Goal: Information Seeking & Learning: Learn about a topic

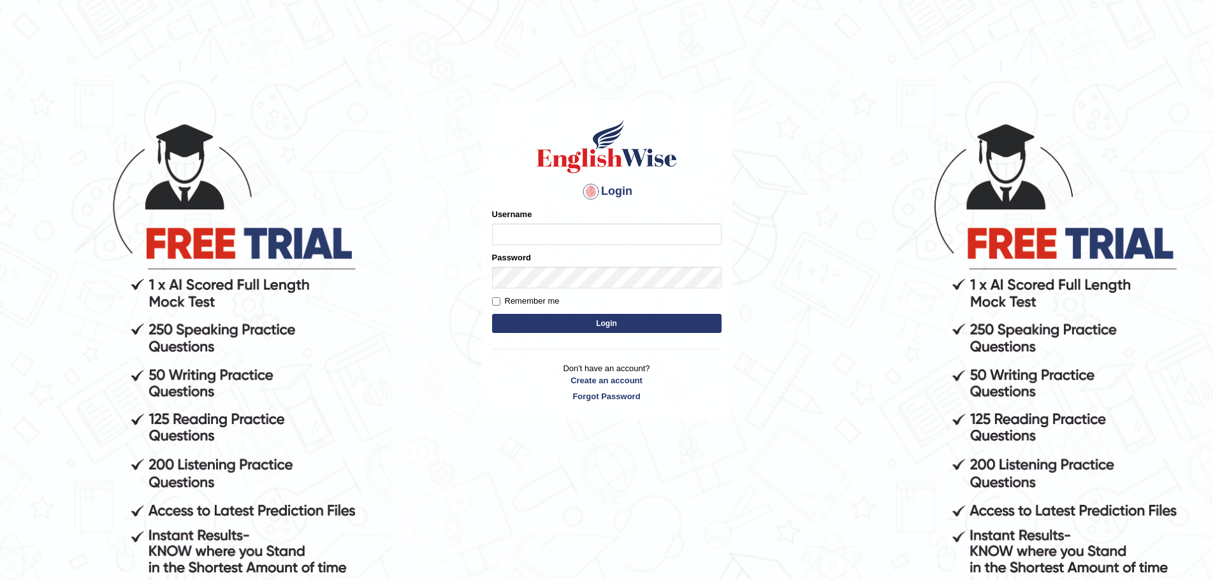
type input "Mugwunali"
click at [631, 325] on button "Login" at bounding box center [606, 323] width 229 height 19
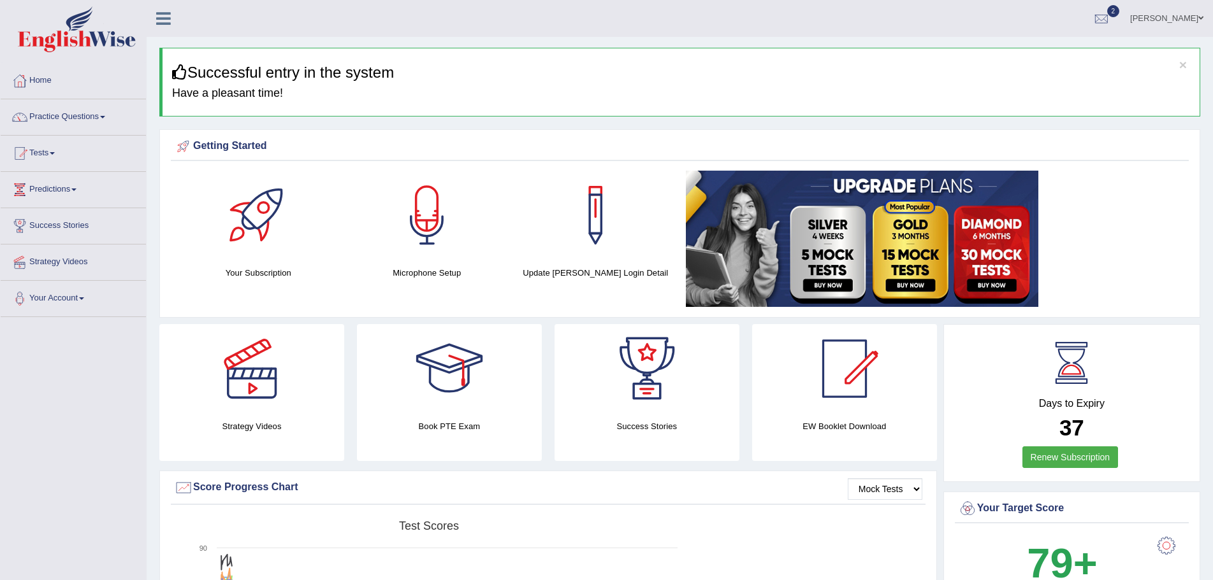
click at [1120, 10] on span "2" at bounding box center [1113, 11] width 13 height 12
click at [1181, 219] on div at bounding box center [932, 239] width 506 height 136
click at [1111, 12] on div at bounding box center [1101, 19] width 19 height 19
click at [965, 55] on span "PEW3" at bounding box center [952, 52] width 25 height 10
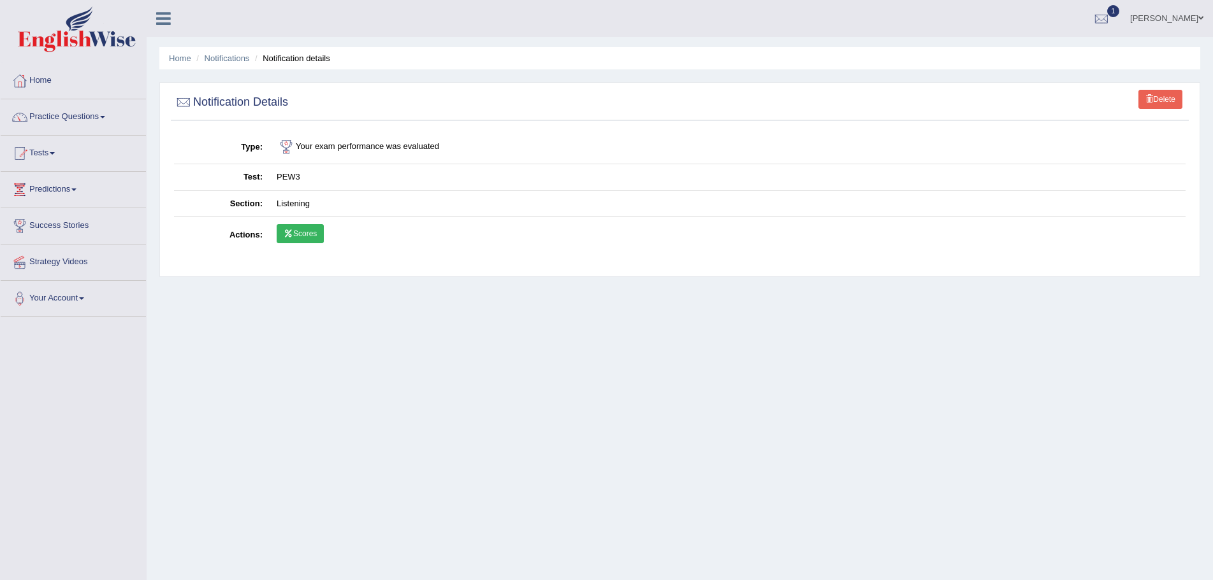
click at [295, 230] on link "Scores" at bounding box center [300, 233] width 47 height 19
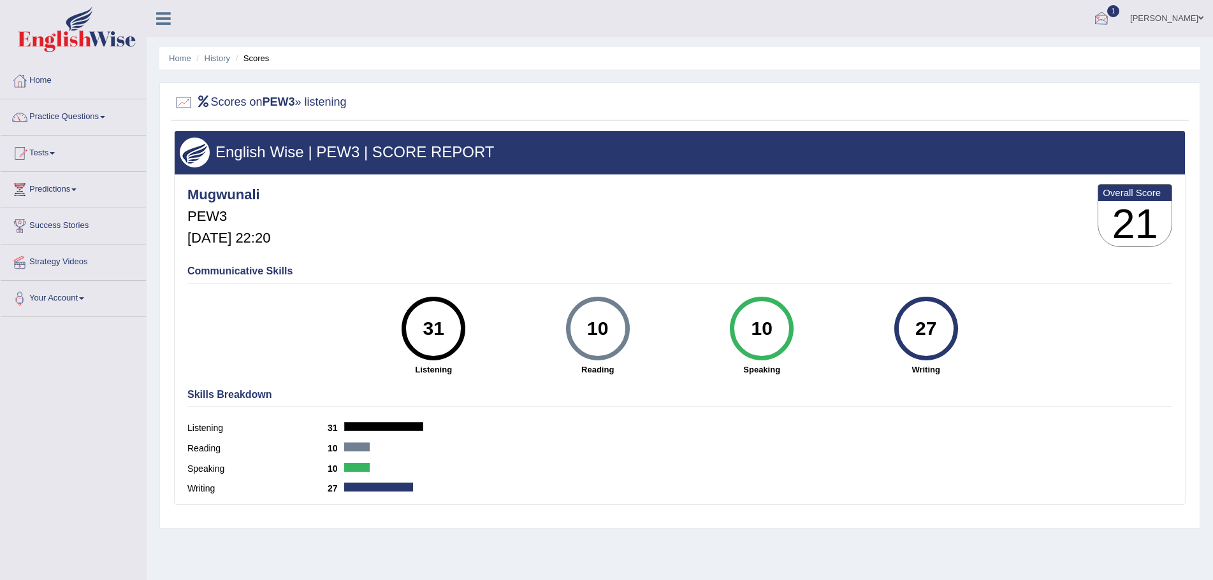
click at [1111, 11] on div at bounding box center [1101, 19] width 19 height 19
click at [965, 51] on span "PEW1" at bounding box center [952, 52] width 25 height 10
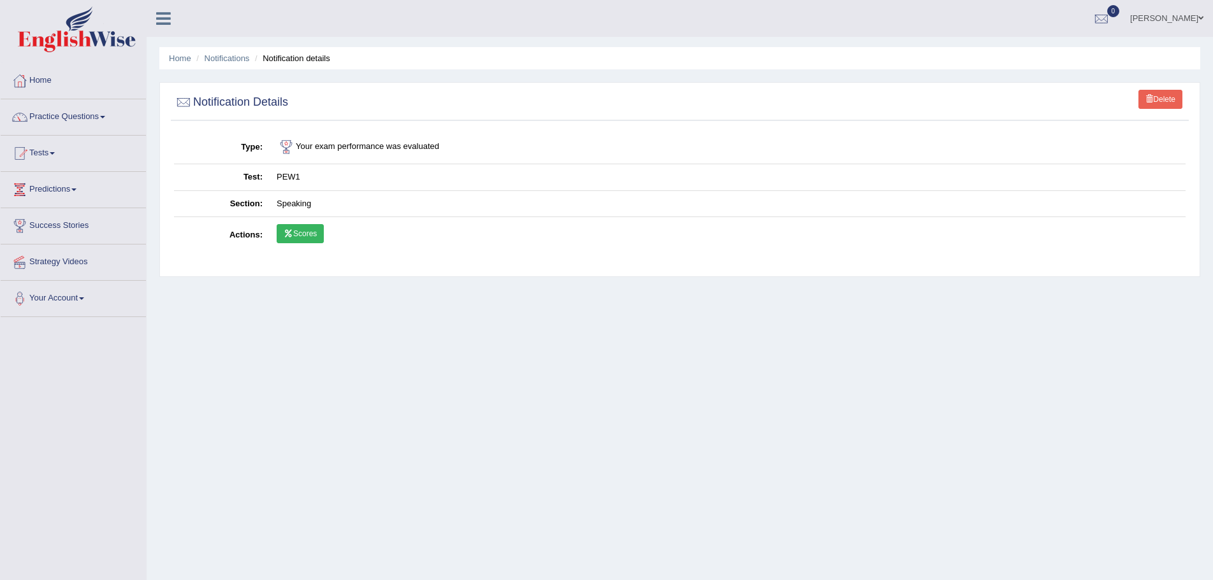
click at [307, 233] on link "Scores" at bounding box center [300, 233] width 47 height 19
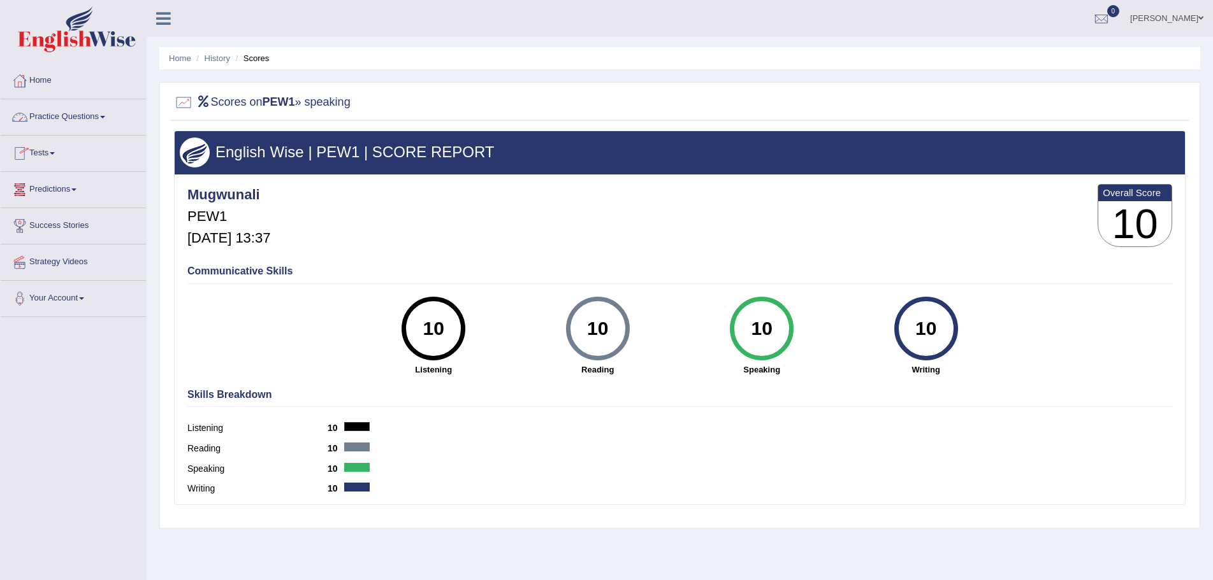
click at [104, 116] on link "Practice Questions" at bounding box center [73, 115] width 145 height 32
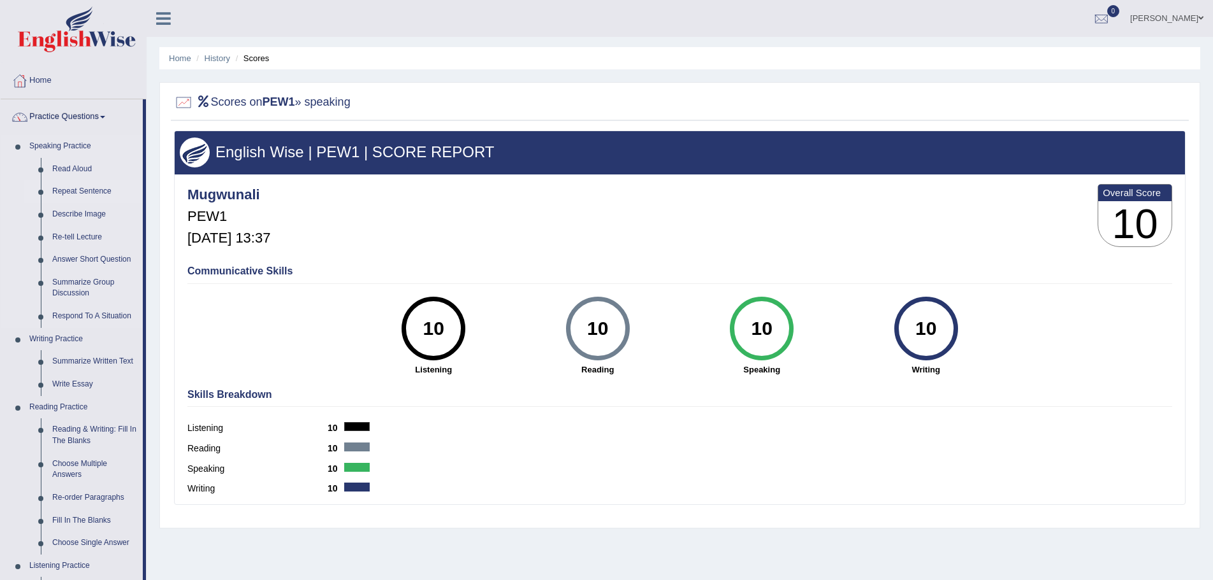
click at [92, 188] on link "Repeat Sentence" at bounding box center [95, 191] width 96 height 23
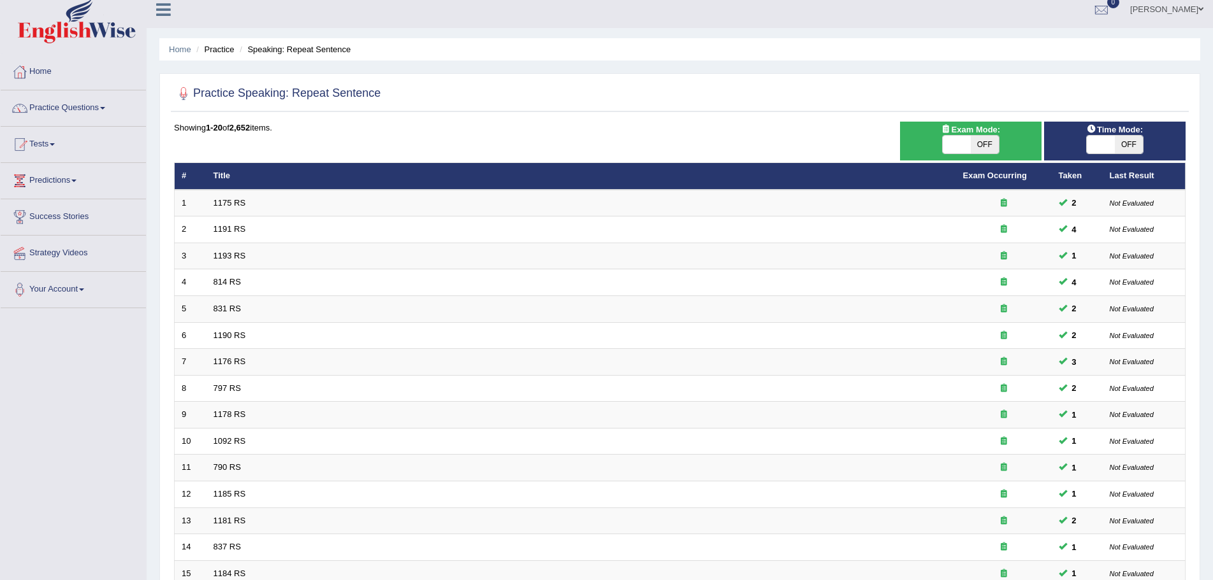
scroll to position [8, 0]
click at [1128, 140] on span "OFF" at bounding box center [1128, 145] width 28 height 18
checkbox input "true"
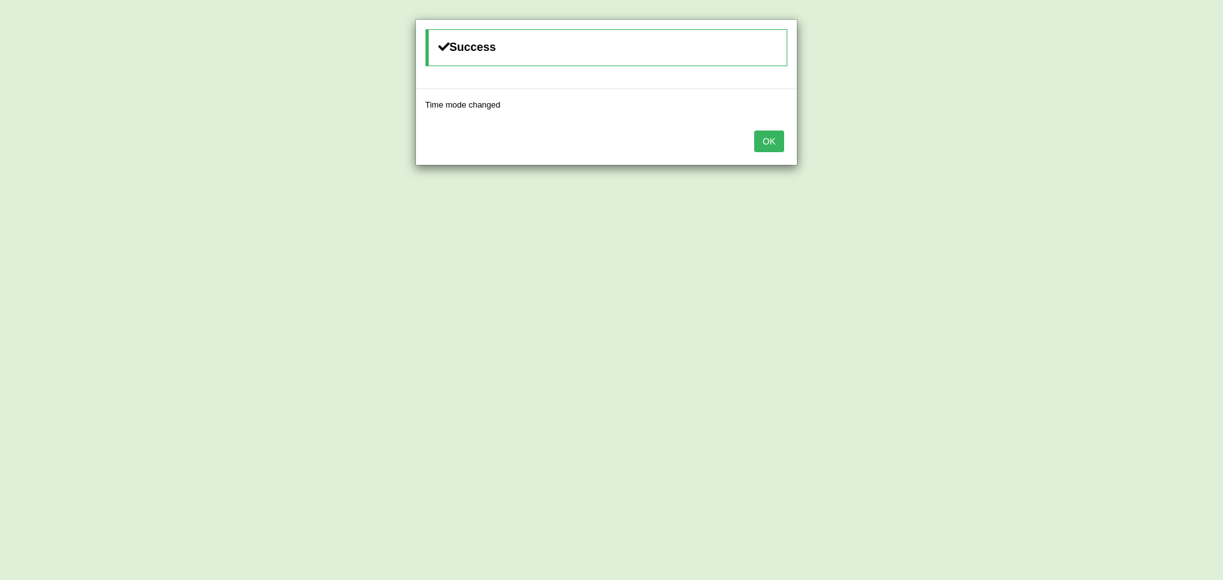
click at [768, 139] on button "OK" at bounding box center [768, 142] width 29 height 22
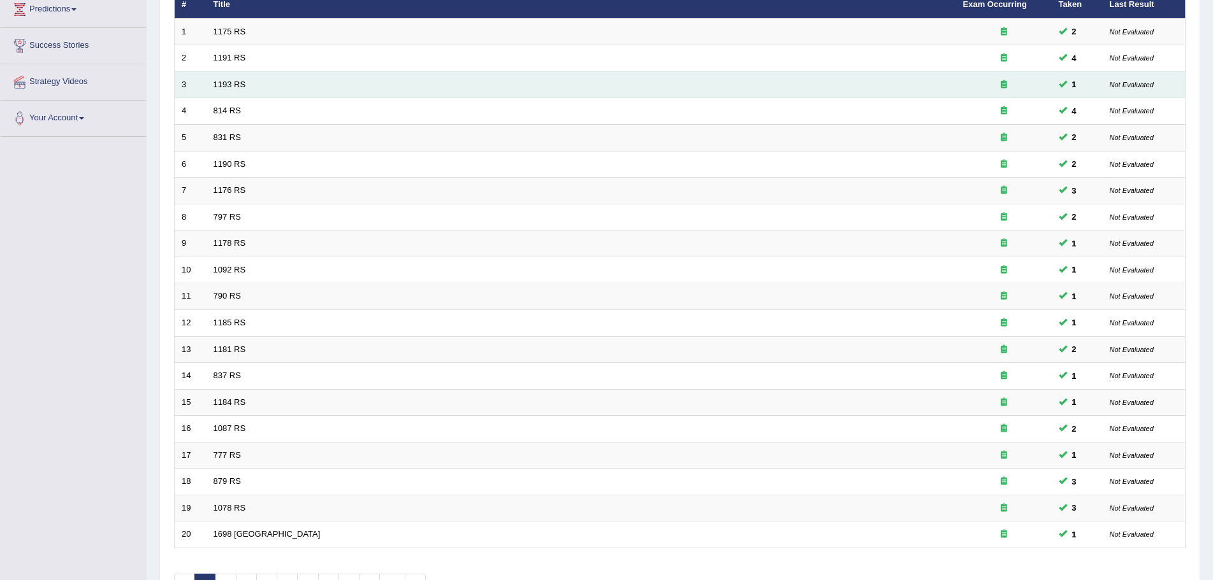
scroll to position [263, 0]
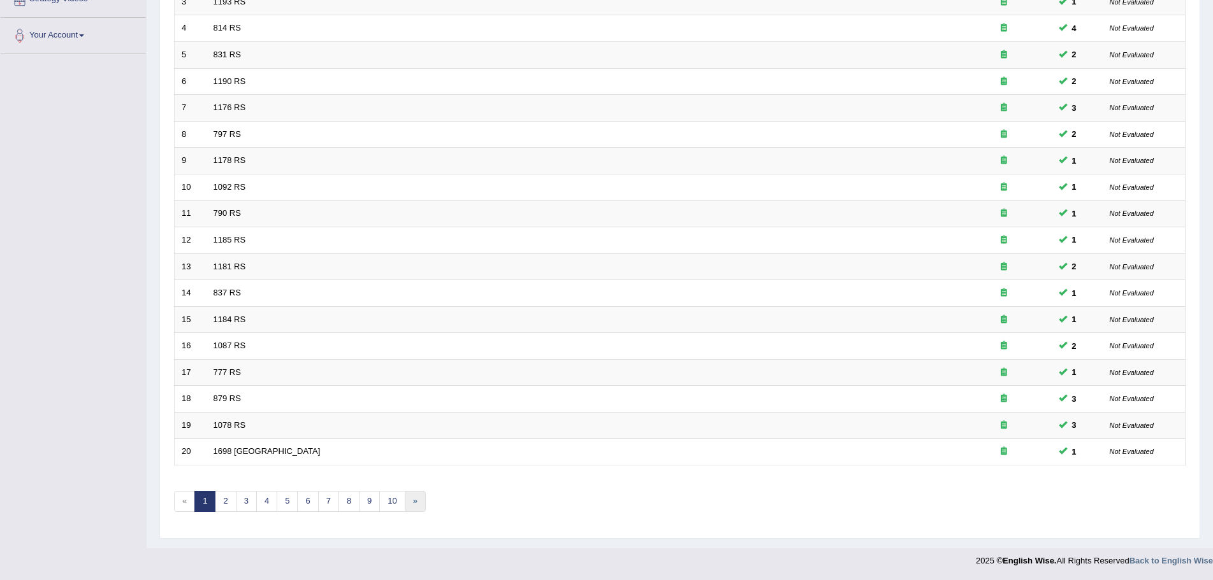
click at [414, 502] on link "»" at bounding box center [415, 501] width 21 height 21
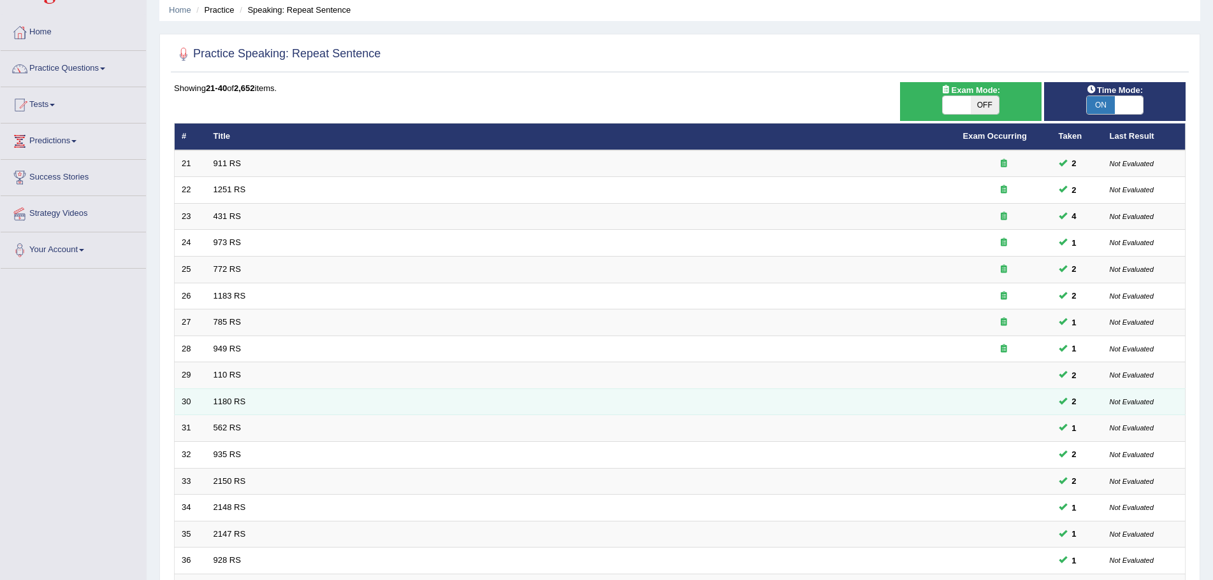
scroll to position [263, 0]
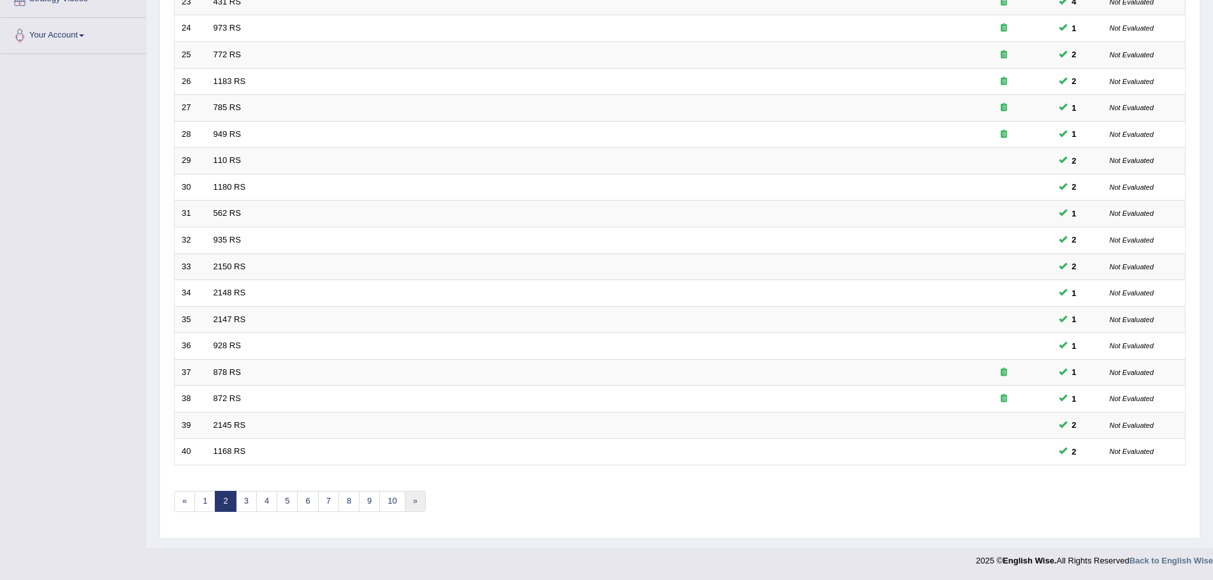
click at [416, 500] on link "»" at bounding box center [415, 501] width 21 height 21
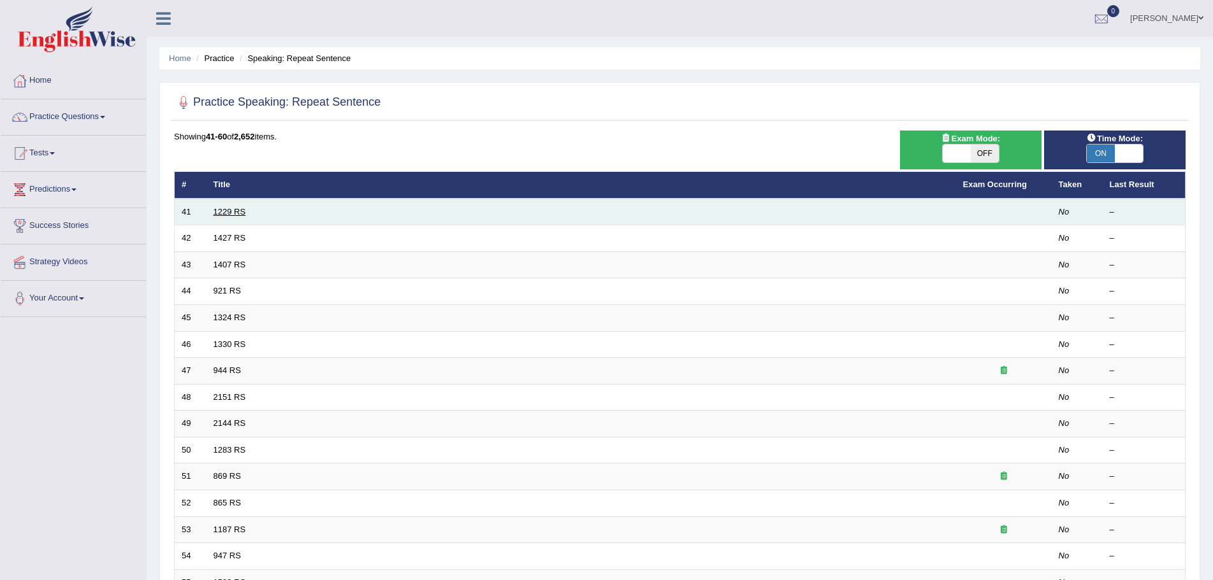
click at [231, 213] on link "1229 RS" at bounding box center [229, 212] width 32 height 10
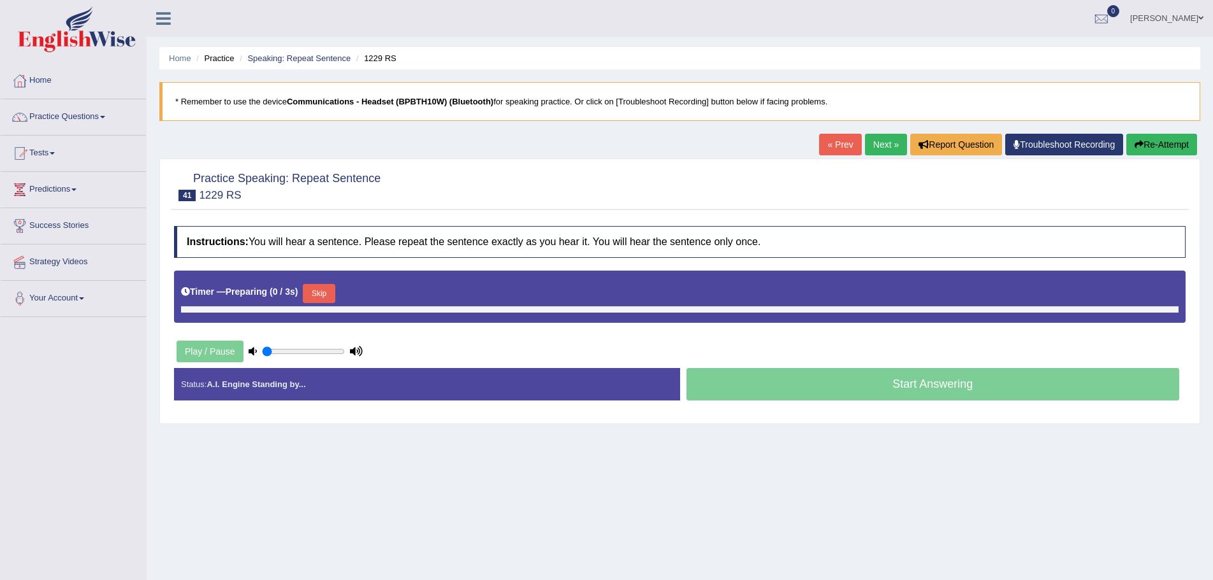
type input "0.75"
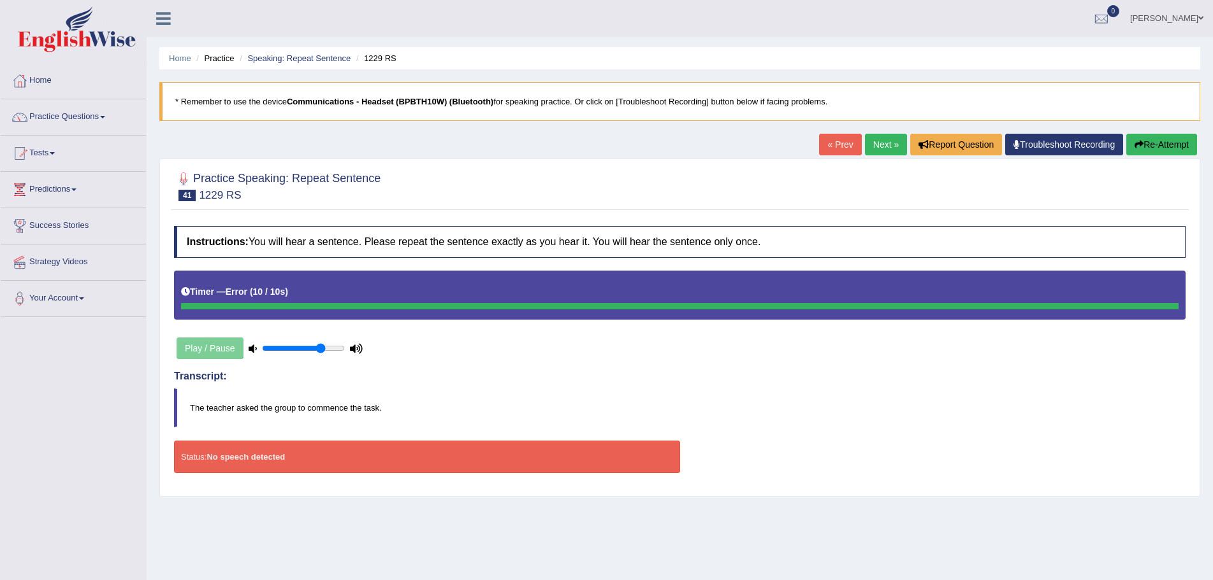
click at [935, 435] on div "Instructions: You will hear a sentence. Please repeat the sentence exactly as y…" at bounding box center [680, 355] width 1018 height 270
click at [1151, 140] on button "Re-Attempt" at bounding box center [1161, 145] width 71 height 22
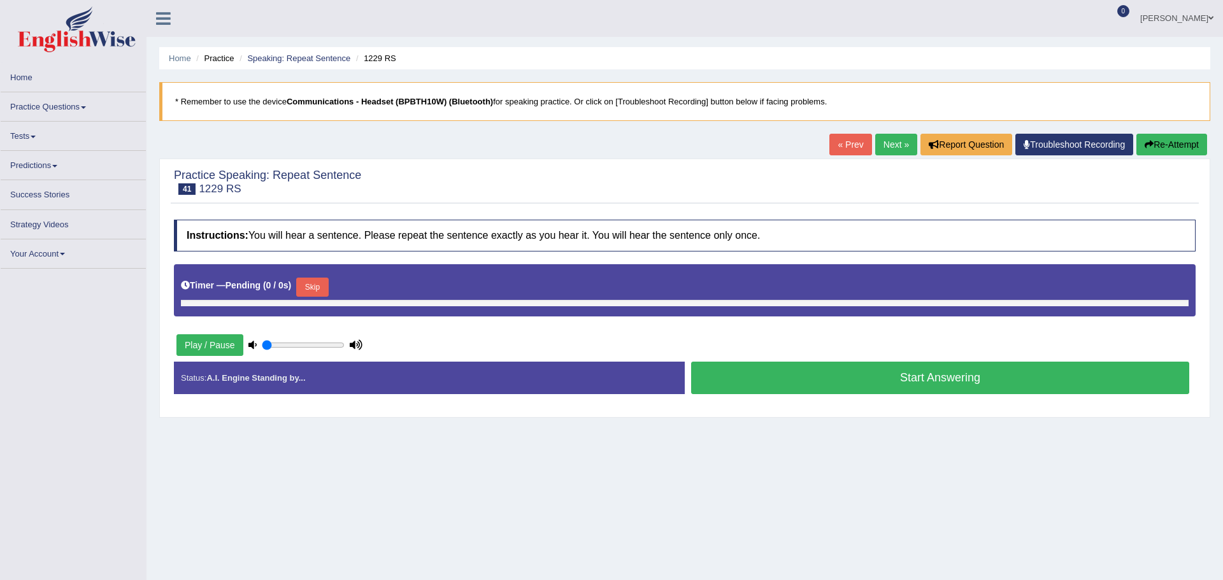
type input "0.75"
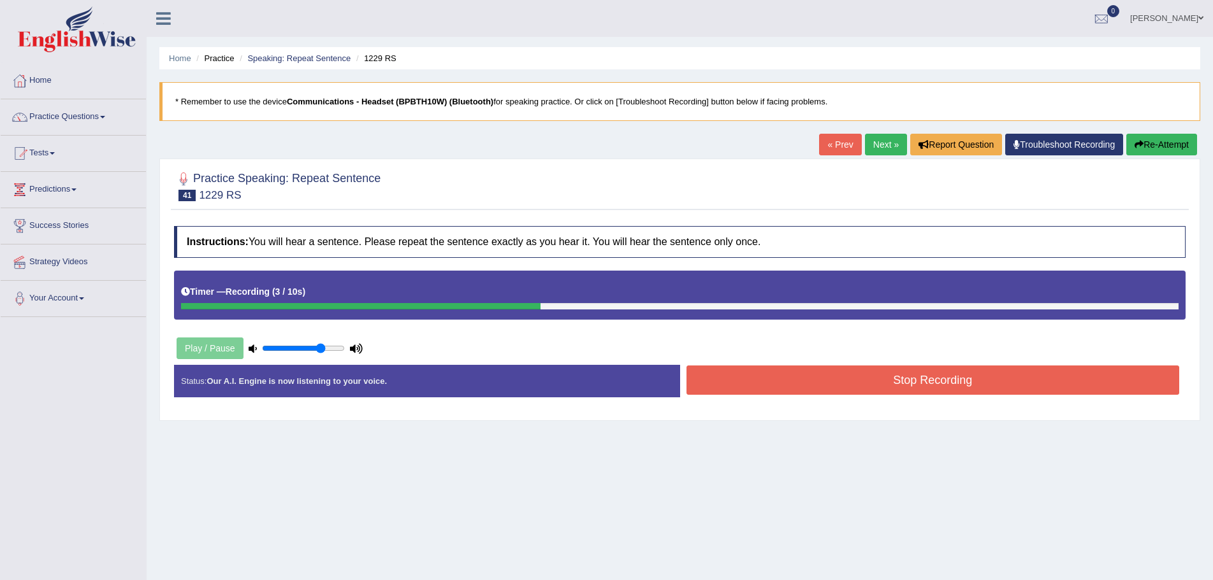
click at [856, 382] on button "Stop Recording" at bounding box center [932, 380] width 493 height 29
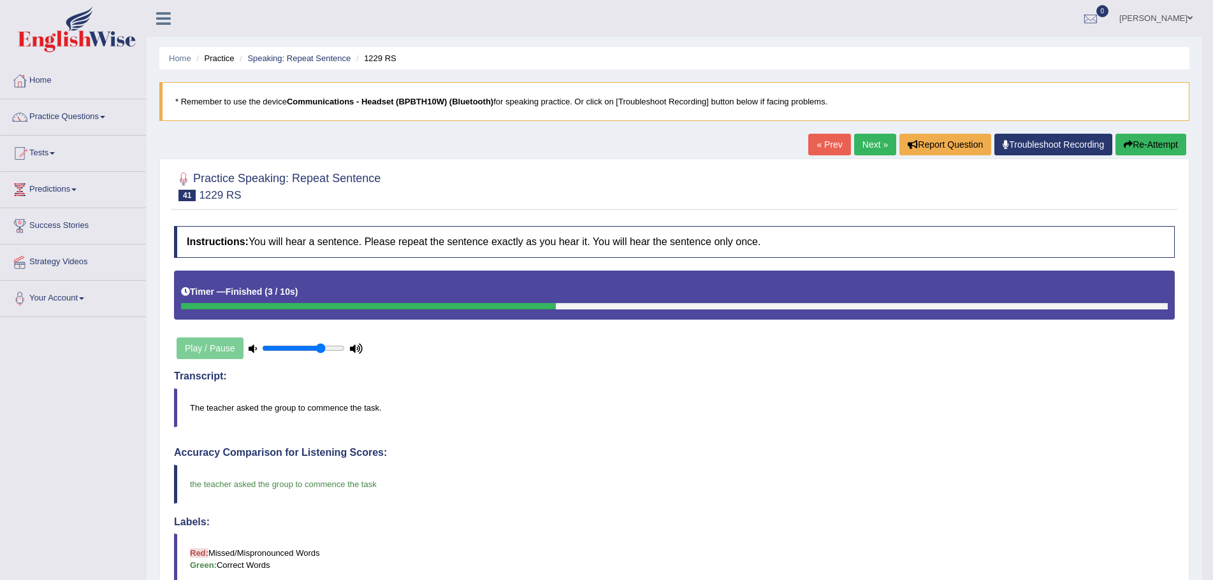
click at [863, 145] on link "Next »" at bounding box center [875, 145] width 42 height 22
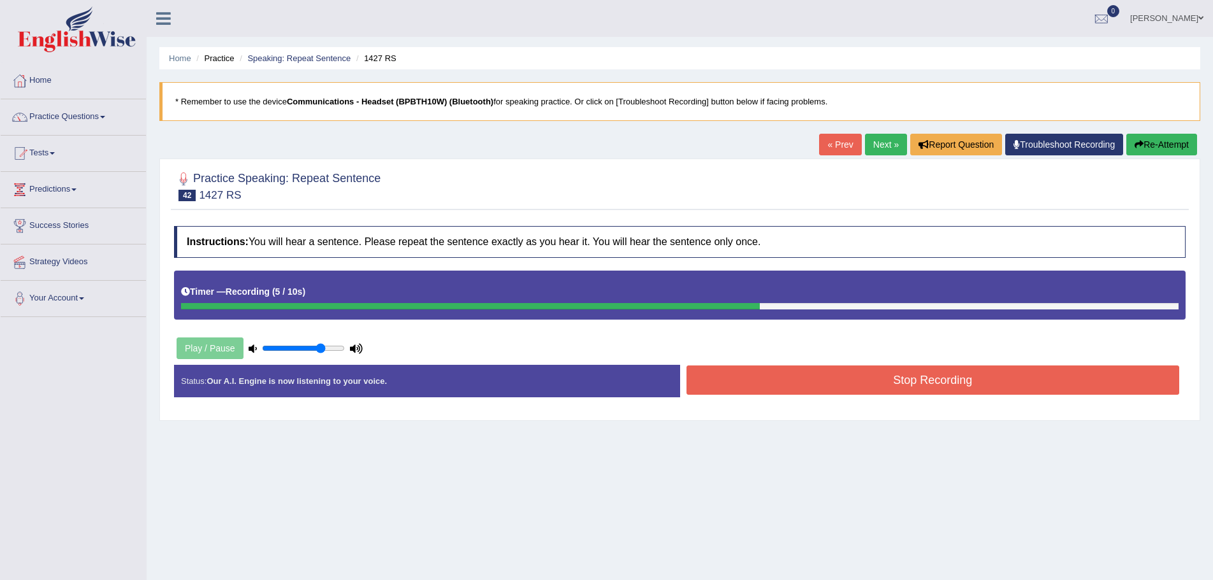
click at [883, 378] on button "Stop Recording" at bounding box center [932, 380] width 493 height 29
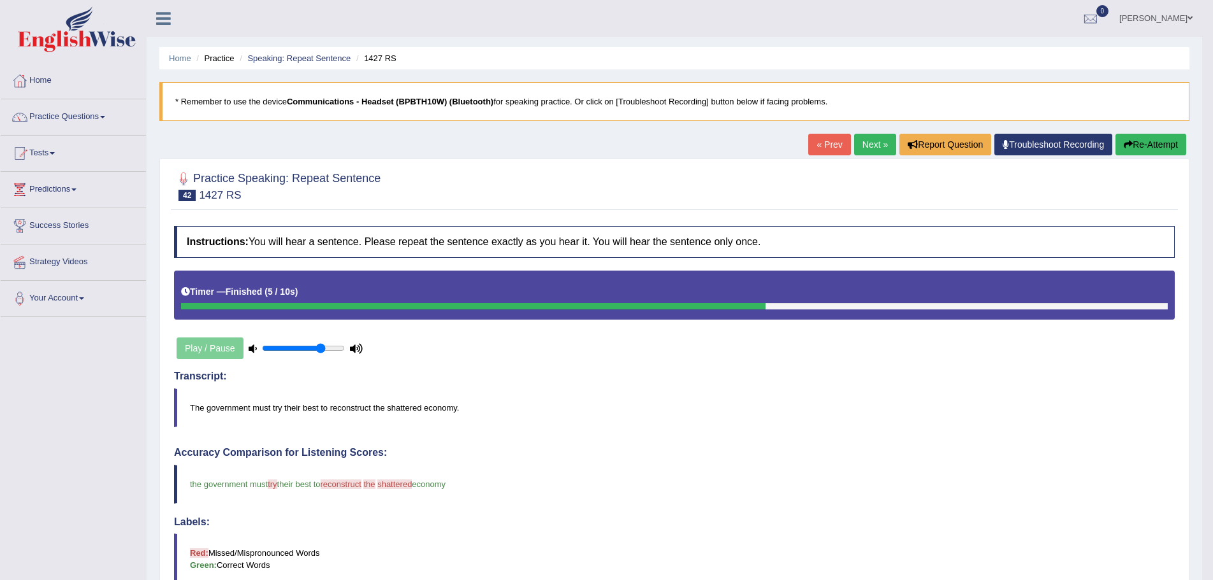
click at [876, 141] on link "Next »" at bounding box center [875, 145] width 42 height 22
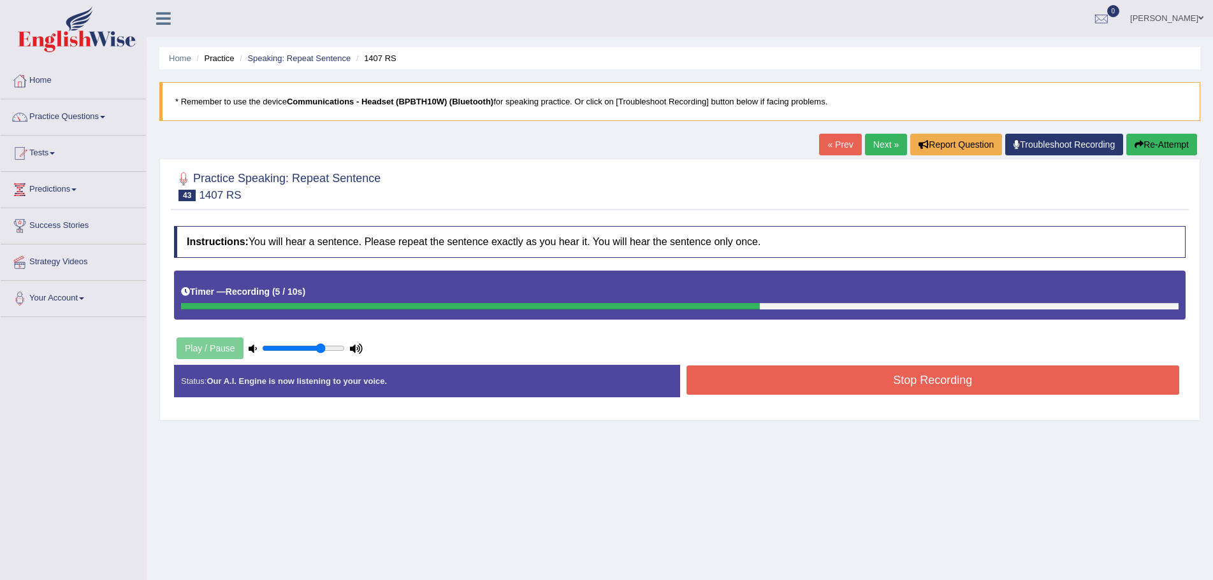
click at [807, 379] on button "Stop Recording" at bounding box center [932, 380] width 493 height 29
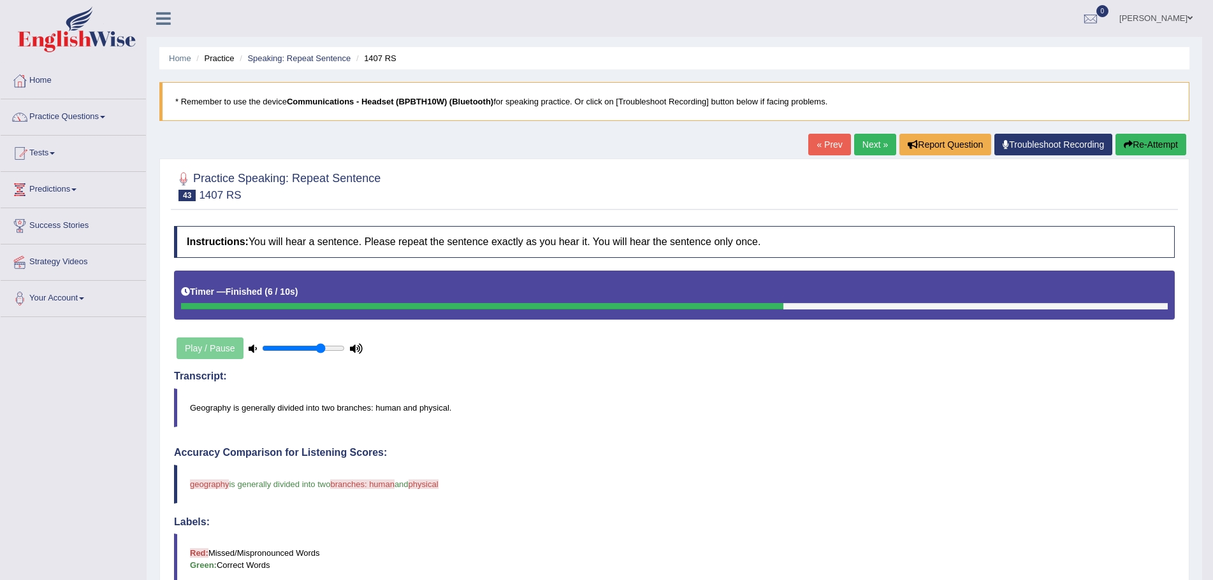
click at [1157, 145] on button "Re-Attempt" at bounding box center [1150, 145] width 71 height 22
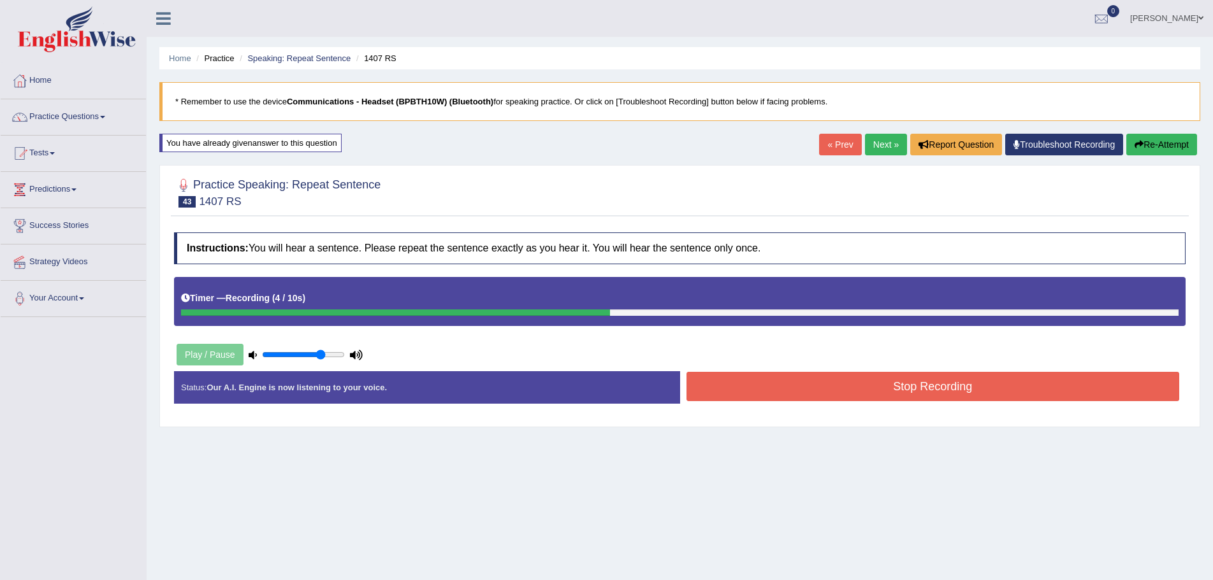
click at [927, 388] on button "Stop Recording" at bounding box center [932, 386] width 493 height 29
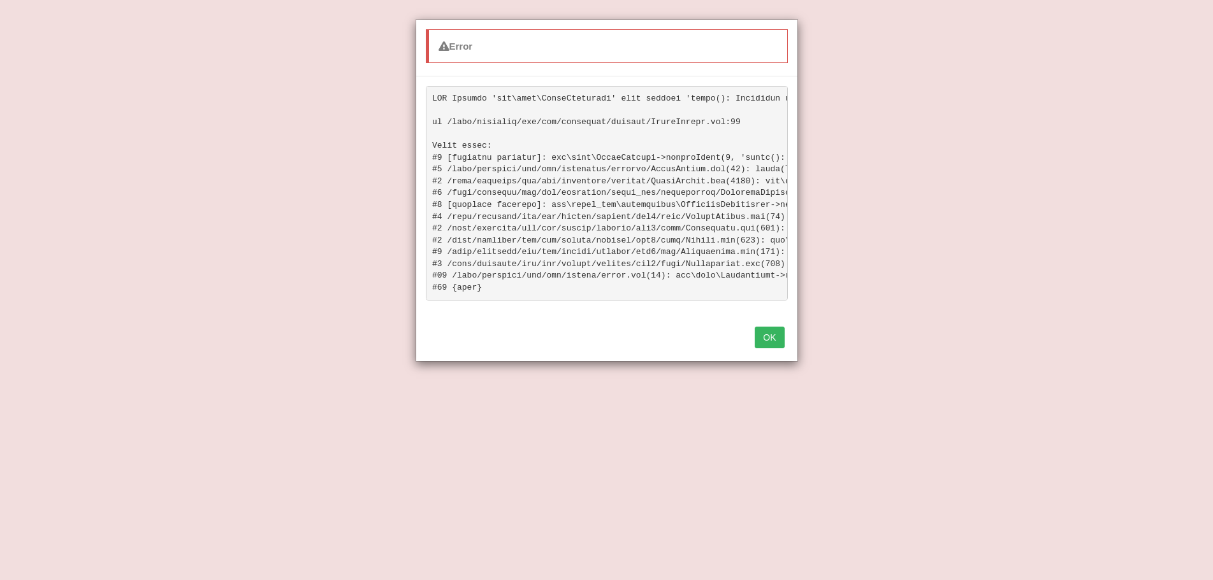
click at [770, 347] on button "OK" at bounding box center [768, 338] width 29 height 22
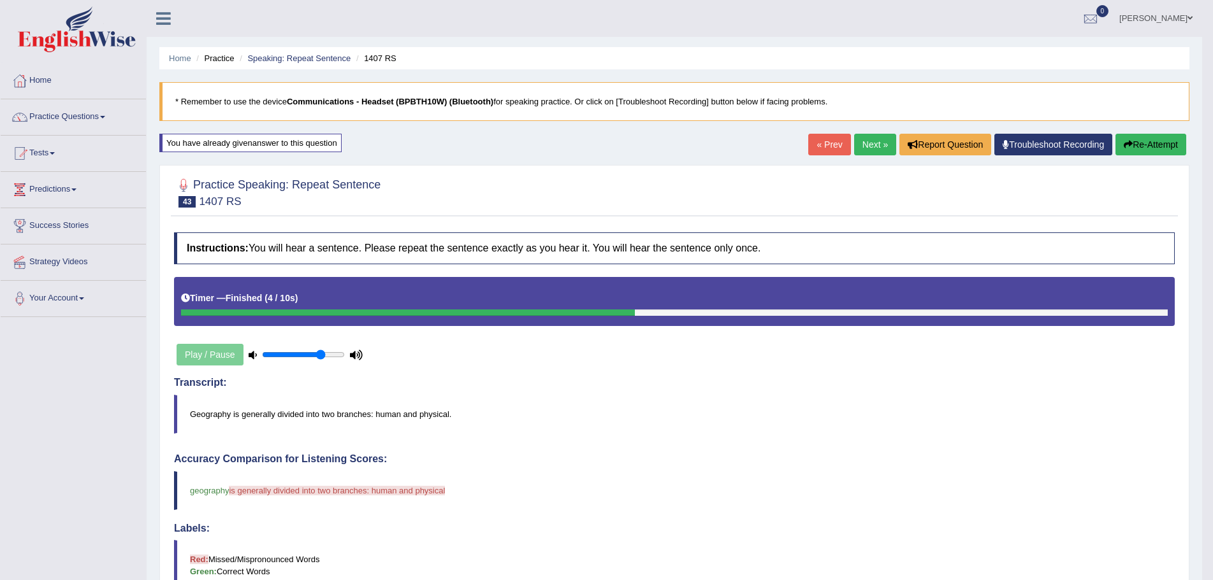
click at [1139, 140] on button "Re-Attempt" at bounding box center [1150, 145] width 71 height 22
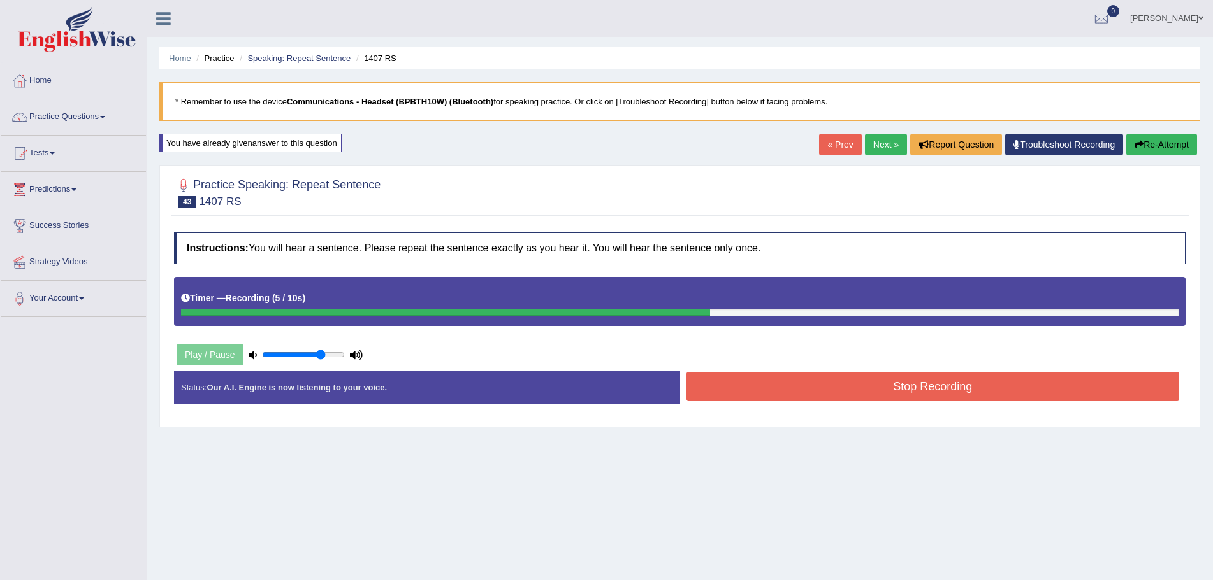
click at [931, 389] on button "Stop Recording" at bounding box center [932, 386] width 493 height 29
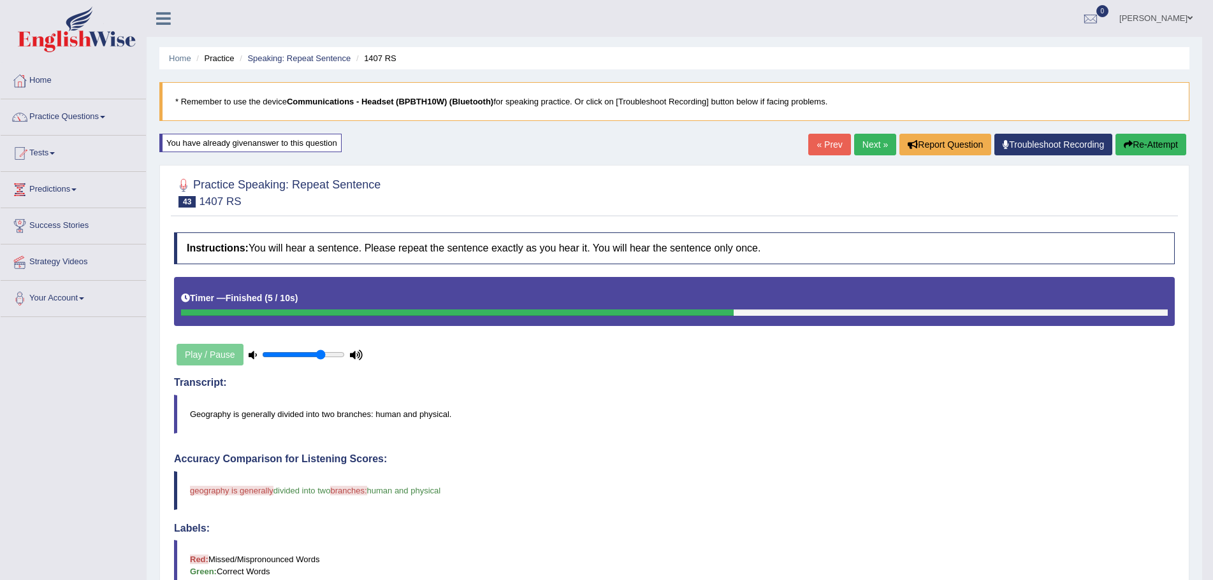
click at [1190, 17] on span at bounding box center [1189, 18] width 5 height 8
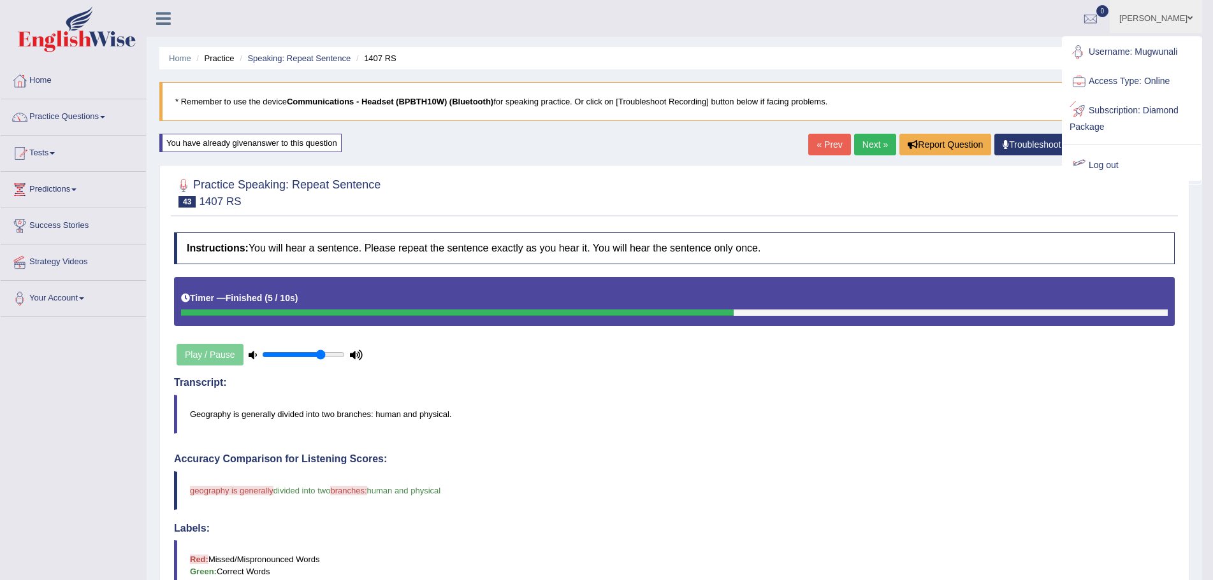
click at [970, 174] on div at bounding box center [674, 192] width 1000 height 39
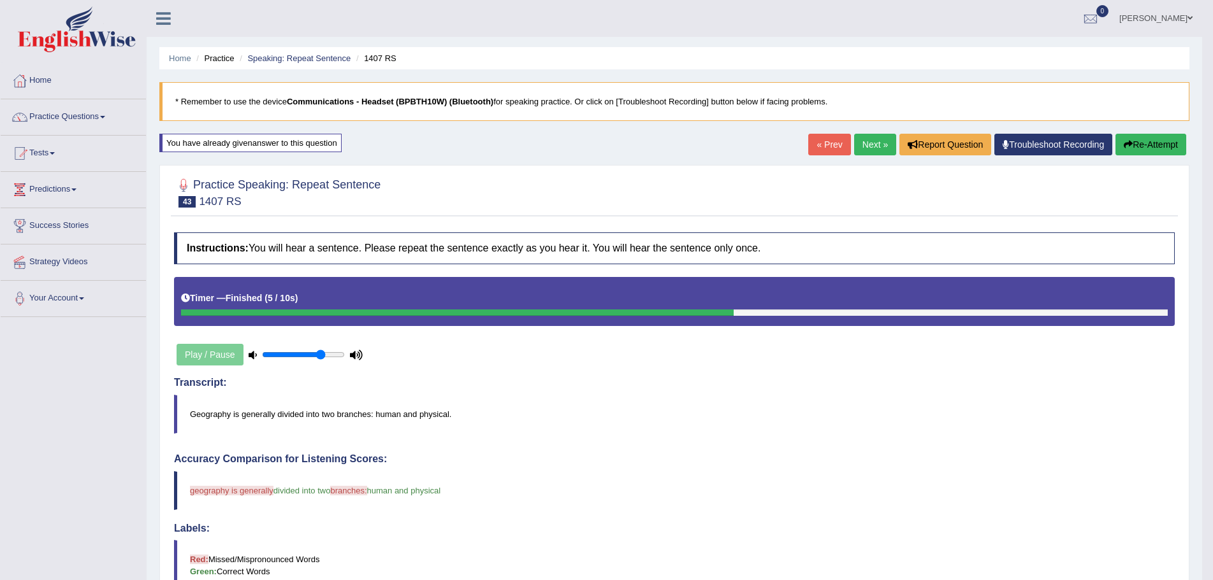
click at [1145, 141] on button "Re-Attempt" at bounding box center [1150, 145] width 71 height 22
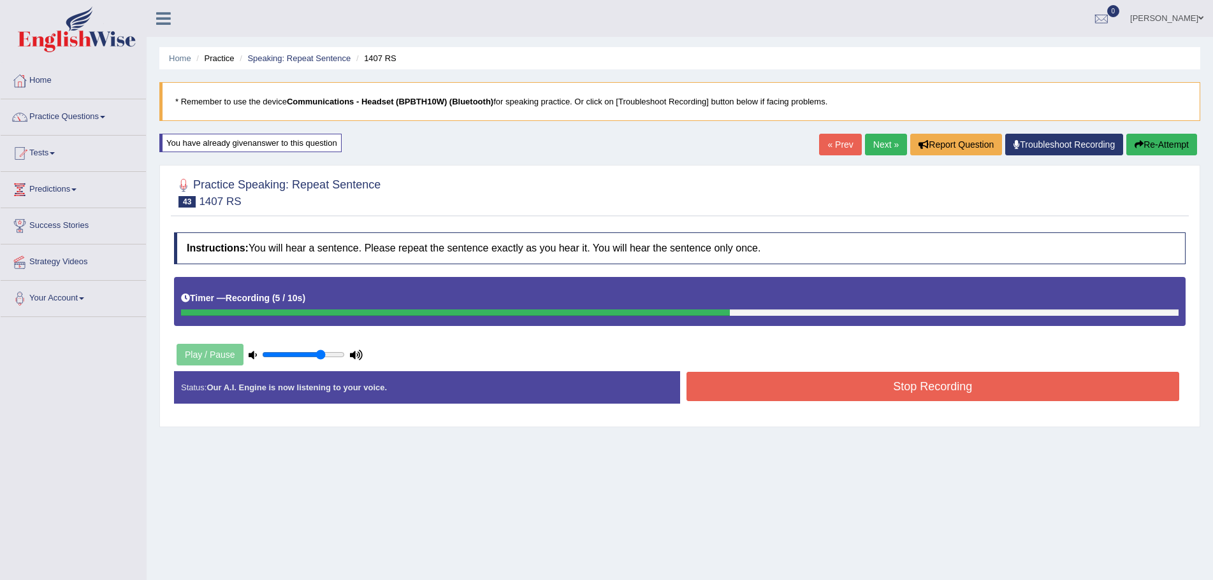
click at [846, 389] on button "Stop Recording" at bounding box center [932, 386] width 493 height 29
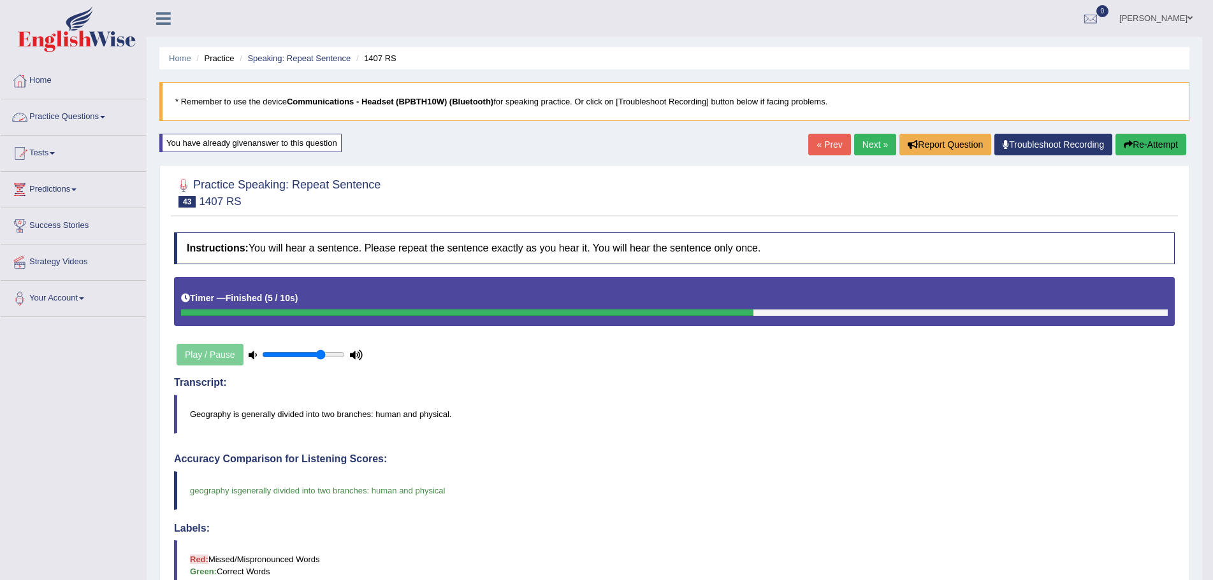
click at [106, 115] on link "Practice Questions" at bounding box center [73, 115] width 145 height 32
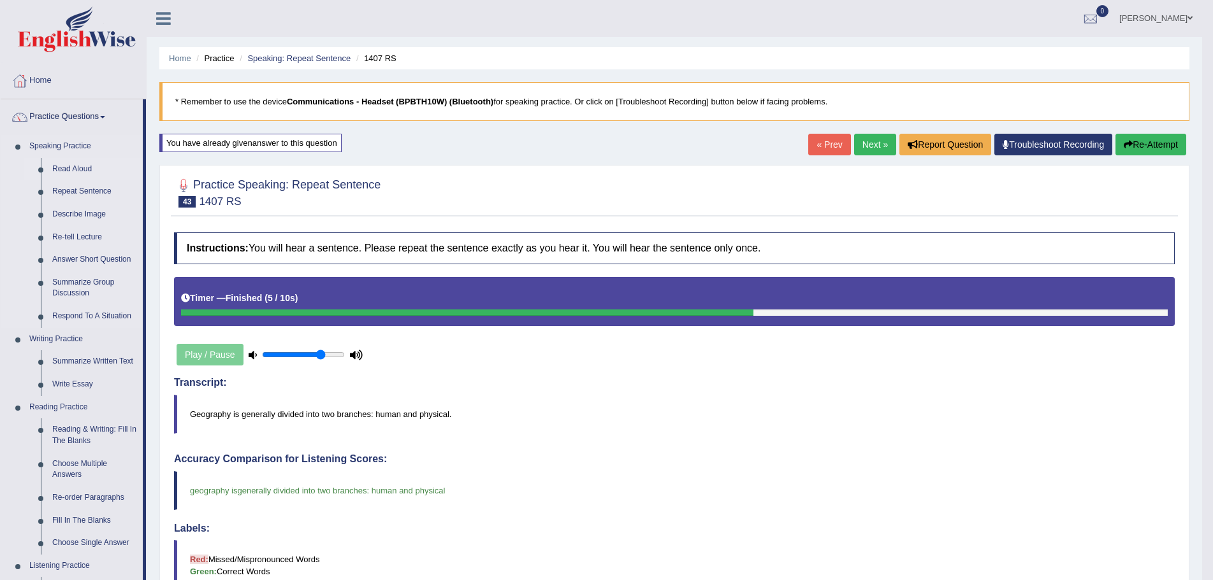
click at [73, 166] on link "Read Aloud" at bounding box center [95, 169] width 96 height 23
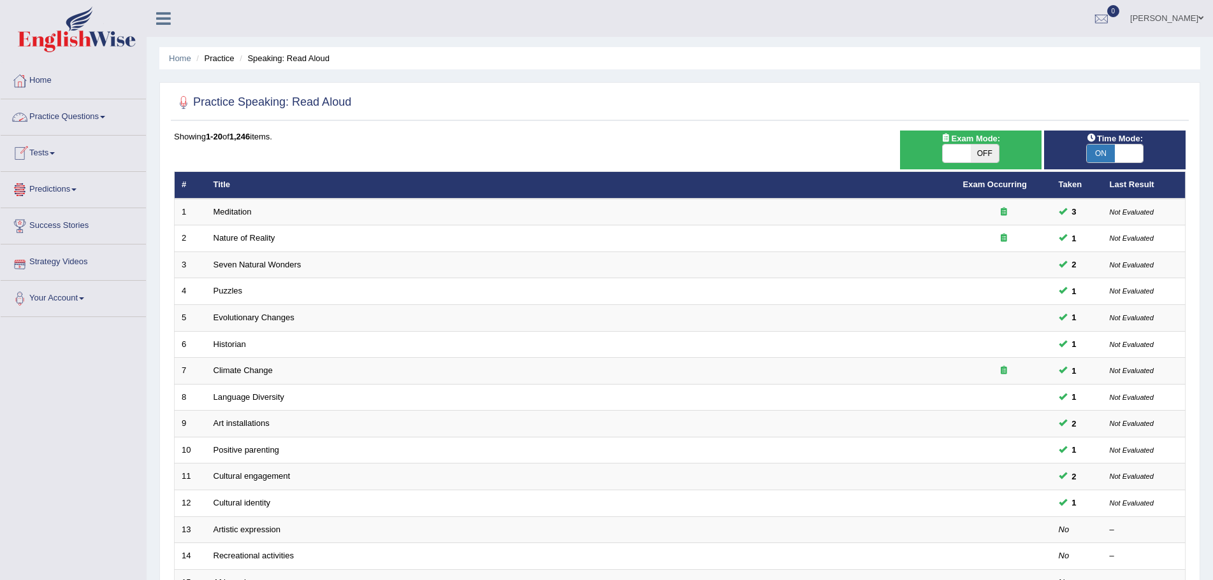
click at [105, 116] on span at bounding box center [102, 117] width 5 height 3
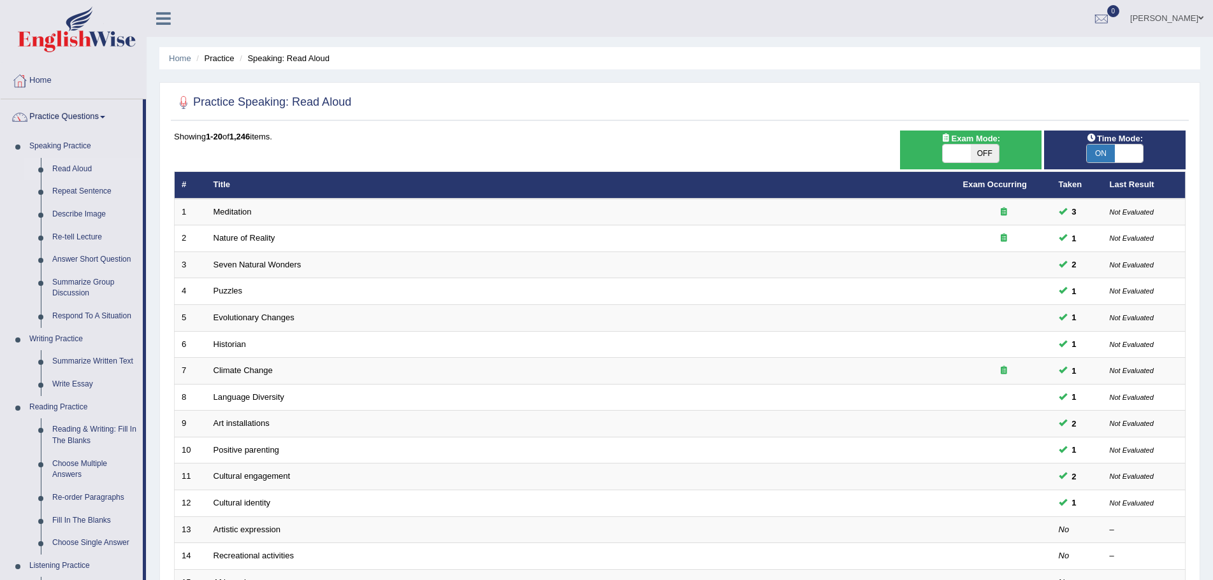
click at [1202, 15] on span at bounding box center [1200, 18] width 5 height 8
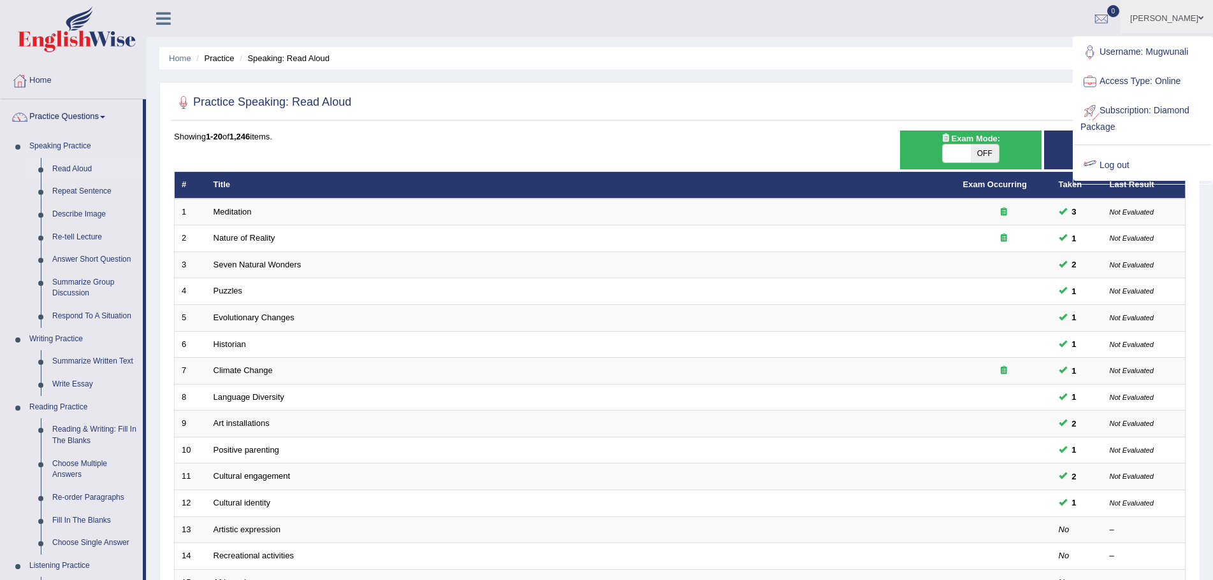
click at [1105, 164] on link "Log out" at bounding box center [1143, 165] width 138 height 29
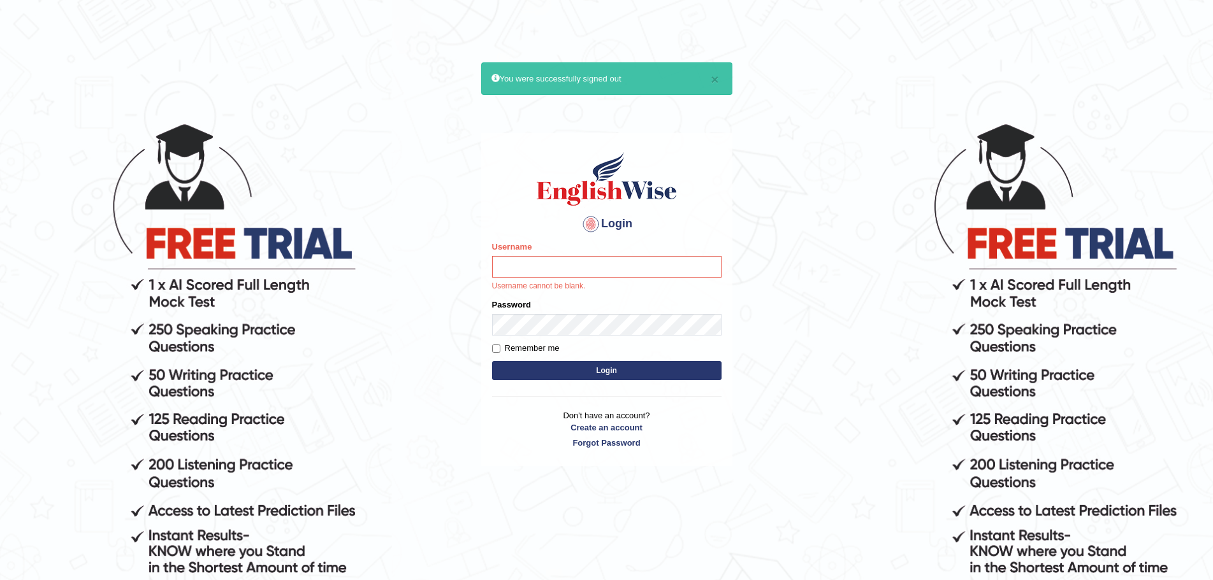
click at [784, 449] on body "× You were successfully signed out Login Please fix the following errors: Usern…" at bounding box center [606, 351] width 1213 height 580
click at [608, 268] on input "Username" at bounding box center [606, 267] width 229 height 22
type input "Mugwunali"
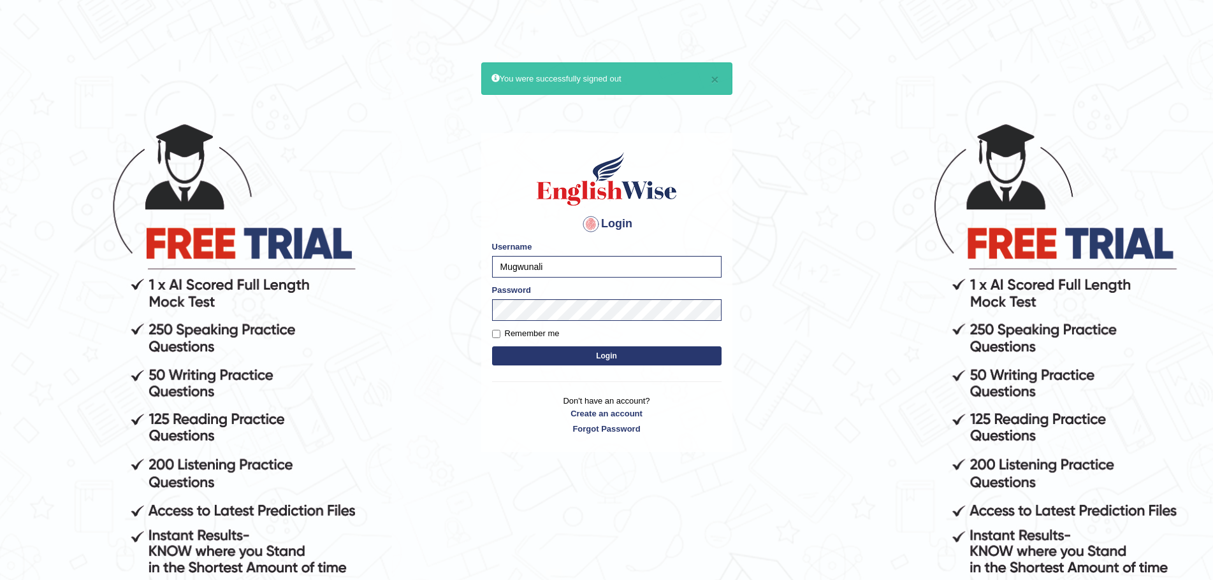
click at [441, 450] on body "× You were successfully signed out Login Please fix the following errors: Usern…" at bounding box center [606, 351] width 1213 height 580
